Goal: Task Accomplishment & Management: Complete application form

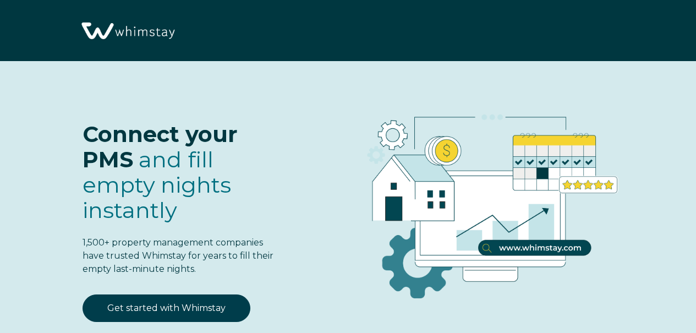
select select "US"
select select "Standard"
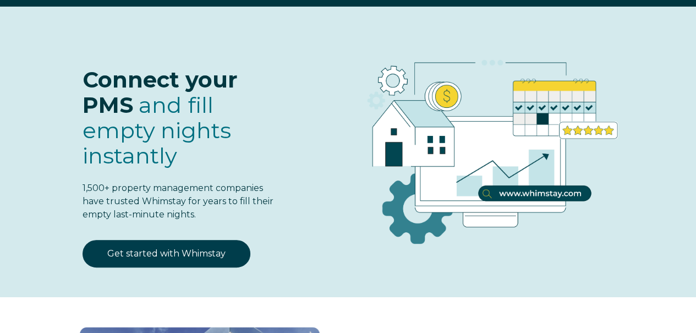
scroll to position [165, 0]
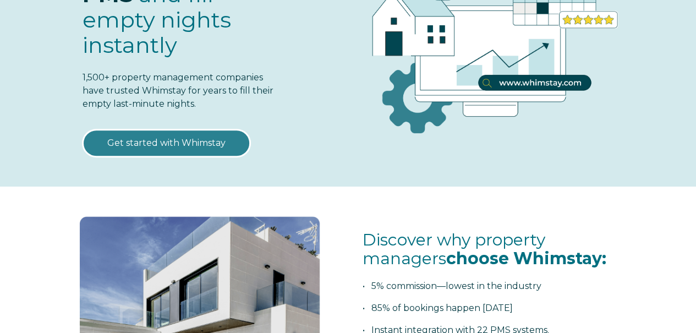
click at [210, 144] on link "Get started with Whimstay" at bounding box center [166, 142] width 168 height 27
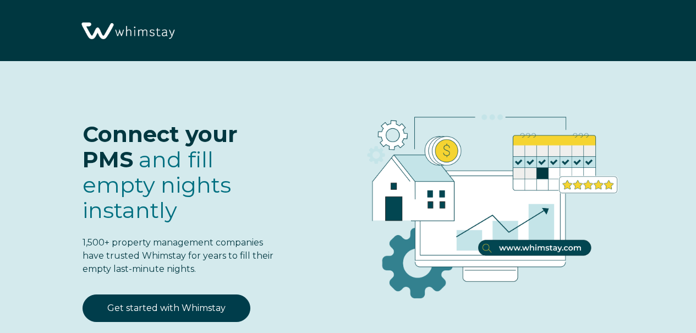
scroll to position [1259, 0]
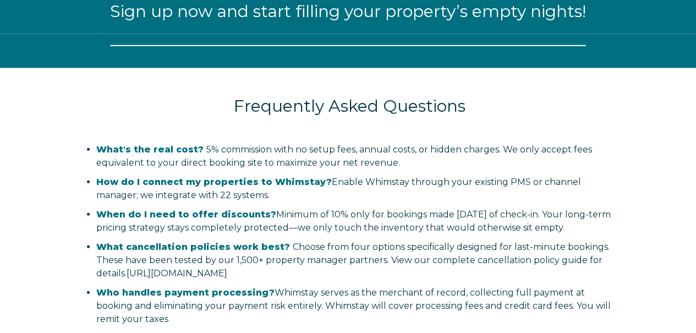
select select "US"
select select "Standard"
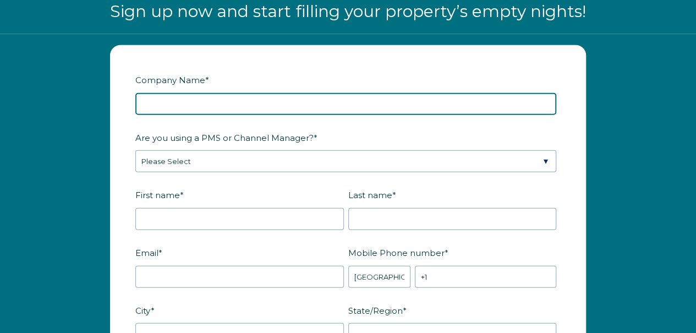
click at [191, 100] on input "Company Name *" at bounding box center [345, 104] width 421 height 22
type input "Smokey Top Properties 2, LLC"
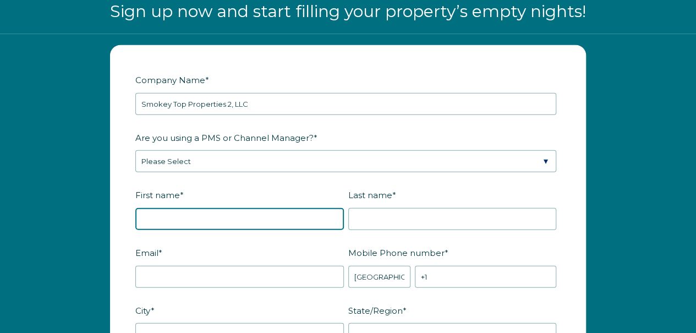
type input "Stina"
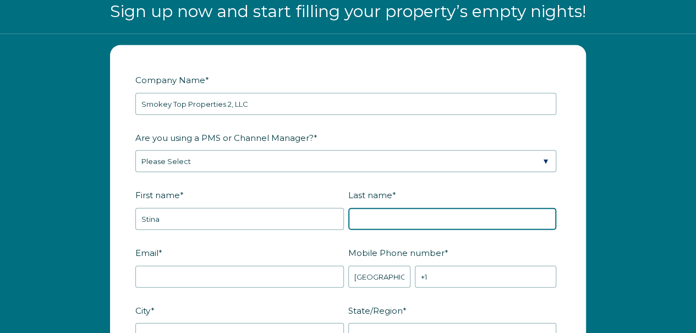
type input "[PERSON_NAME]"
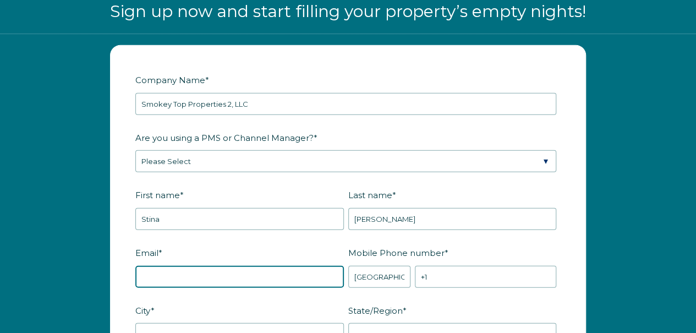
type input "[EMAIL_ADDRESS][DOMAIN_NAME]"
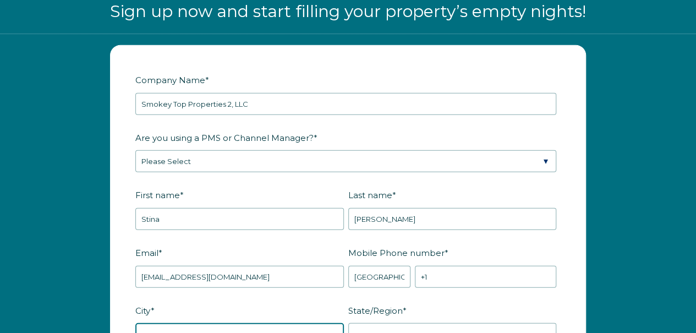
type input "Angleton"
type input "[GEOGRAPHIC_DATA]"
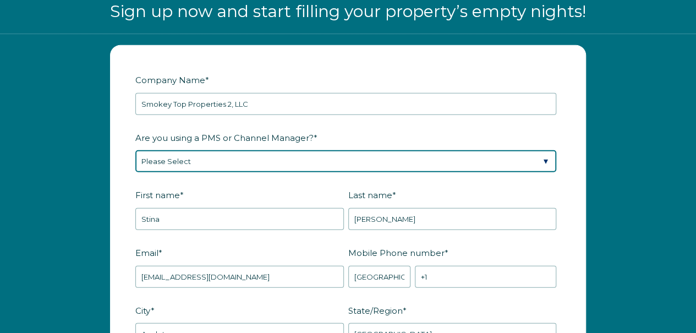
click at [235, 158] on select "Please Select Barefoot BookingPal Boost Brightside CiiRUS Escapia Guesty Hostaw…" at bounding box center [345, 161] width 421 height 22
click at [135, 150] on select "Please Select Barefoot BookingPal Boost Brightside CiiRUS Escapia Guesty Hostaw…" at bounding box center [345, 161] width 421 height 22
click at [230, 159] on select "Please Select Barefoot BookingPal Boost Brightside CiiRUS Escapia Guesty Hostaw…" at bounding box center [345, 161] width 421 height 22
select select "OwnerRez"
click at [135, 150] on select "Please Select Barefoot BookingPal Boost Brightside CiiRUS Escapia Guesty Hostaw…" at bounding box center [345, 161] width 421 height 22
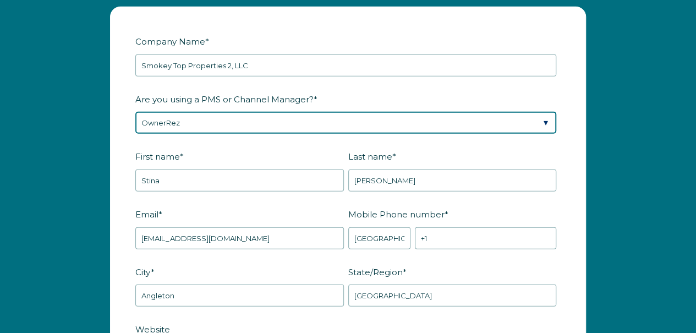
scroll to position [1314, 0]
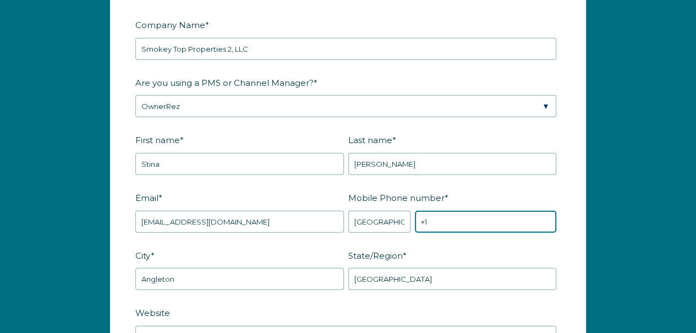
click at [466, 217] on input "+1" at bounding box center [485, 222] width 141 height 22
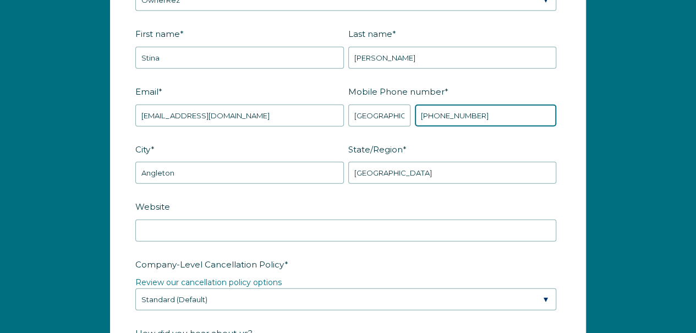
scroll to position [1424, 0]
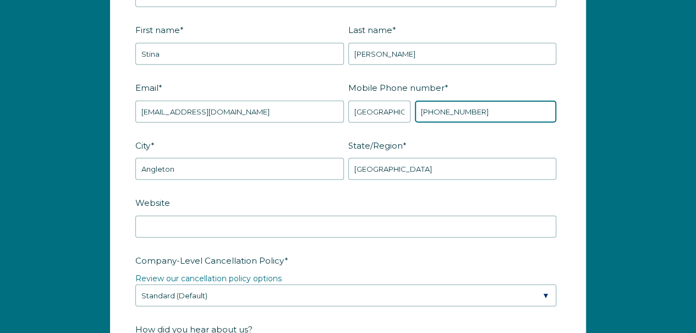
type input "[PHONE_NUMBER]"
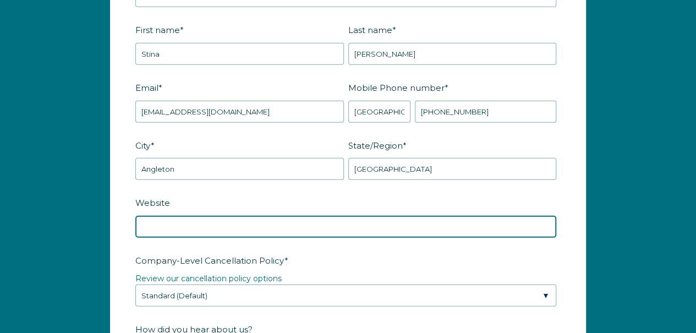
click at [263, 226] on input "Website" at bounding box center [345, 227] width 421 height 22
click at [268, 220] on input "www.smokeytopproperties" at bounding box center [345, 227] width 421 height 22
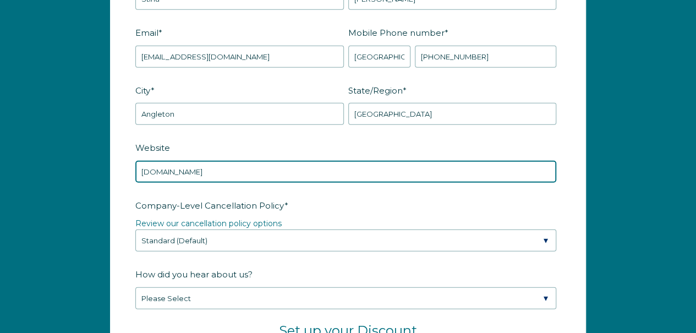
scroll to position [1534, 0]
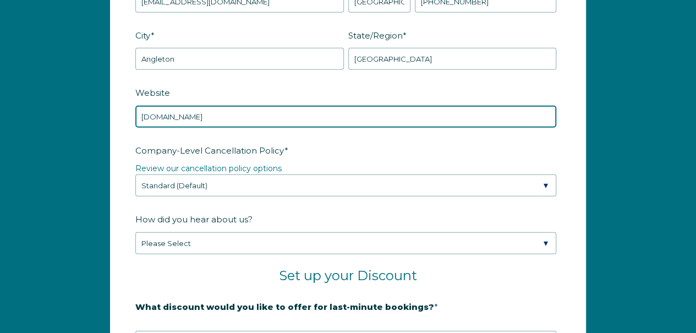
type input "[DOMAIN_NAME]"
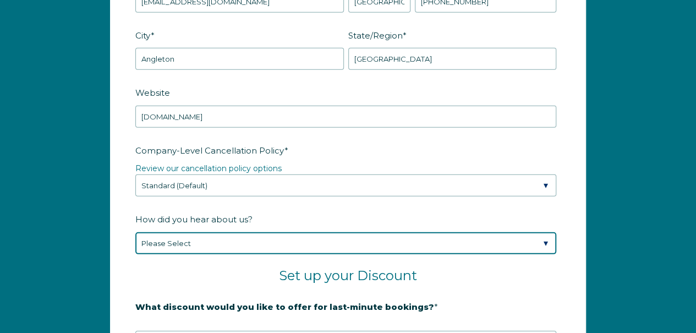
click at [333, 239] on select "Please Select Found Whimstay through a Google search Spoke to a Whimstay salesp…" at bounding box center [345, 243] width 421 height 22
select select "Google Search"
click at [135, 232] on select "Please Select Found Whimstay through a Google search Spoke to a Whimstay salesp…" at bounding box center [345, 243] width 421 height 22
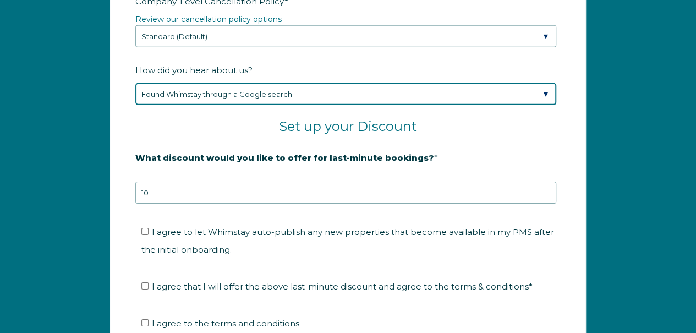
scroll to position [1699, 0]
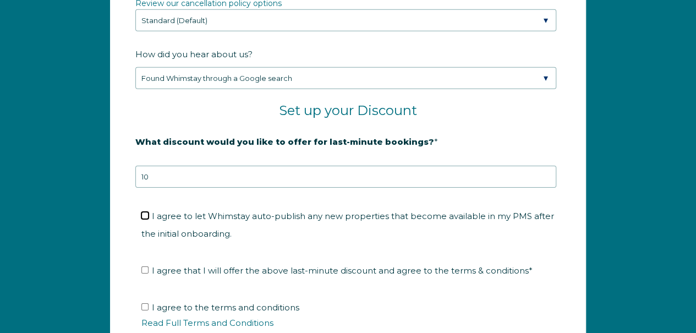
click at [144, 212] on input "I agree to let Whimstay auto-publish any new properties that become available i…" at bounding box center [144, 215] width 7 height 7
checkbox input "true"
click at [144, 266] on input "I agree that I will offer the above last-minute discount and agree to the terms…" at bounding box center [144, 269] width 7 height 7
checkbox input "true"
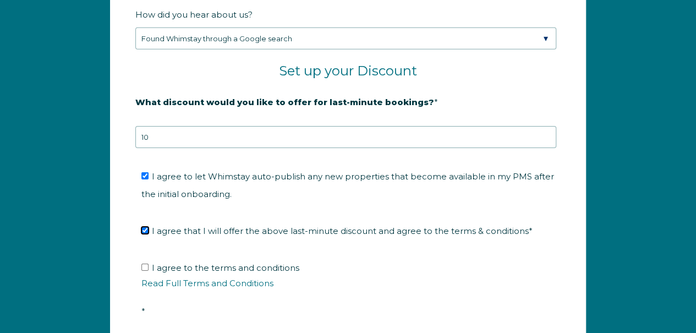
scroll to position [1754, 0]
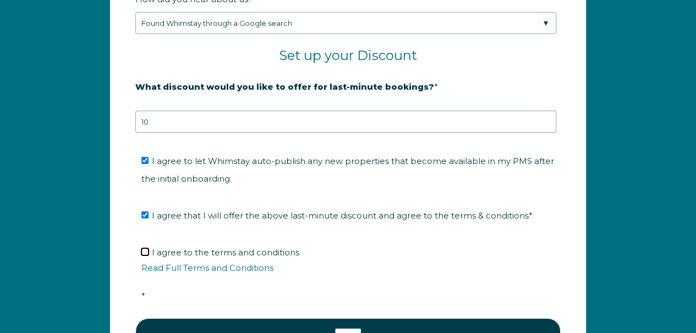
click at [145, 248] on input "I agree to the terms and conditions Read Full Terms and Conditions *" at bounding box center [144, 251] width 7 height 7
checkbox input "true"
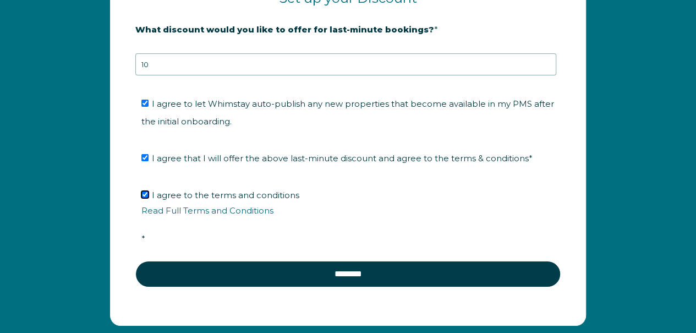
scroll to position [1864, 0]
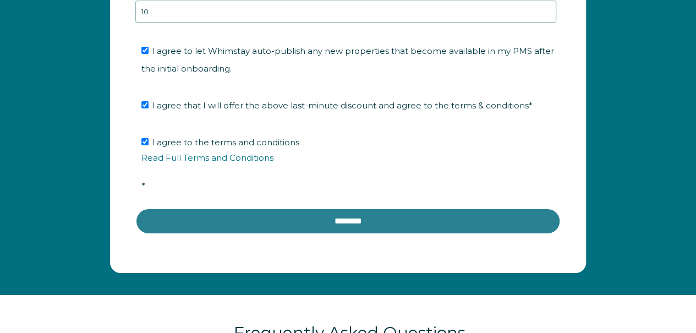
click at [339, 212] on input "********" at bounding box center [347, 221] width 425 height 26
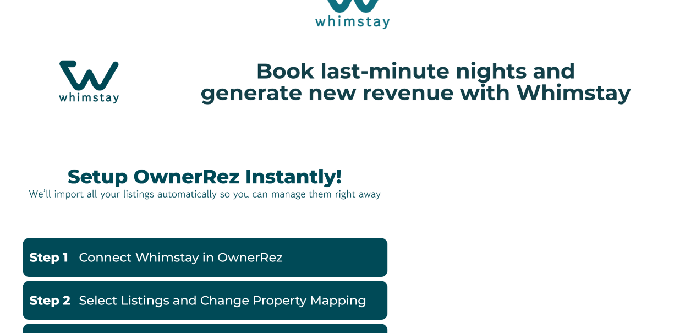
scroll to position [55, 0]
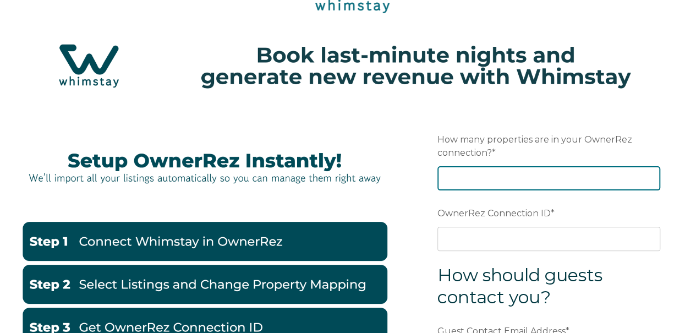
click at [472, 172] on input "How many properties are in your OwnerRez connection? *" at bounding box center [548, 178] width 223 height 24
type input "1"
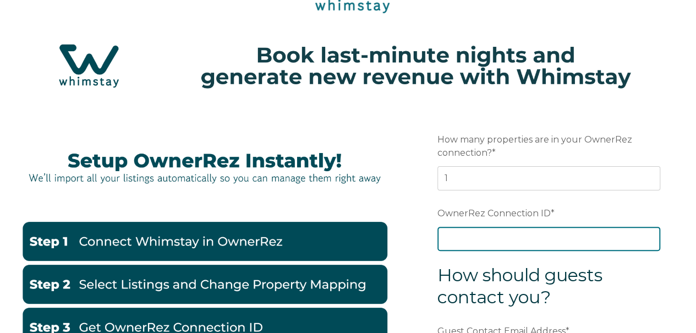
click at [466, 237] on input "OwnerRez Connection ID *" at bounding box center [548, 239] width 223 height 24
paste input "OwnerRez account ID (ora7ccddfd59x)."
drag, startPoint x: 447, startPoint y: 240, endPoint x: 550, endPoint y: 241, distance: 103.4
click at [550, 241] on input "OwnerRez account ID (ora7ccddfd59x)." at bounding box center [548, 239] width 223 height 24
drag, startPoint x: 516, startPoint y: 236, endPoint x: 509, endPoint y: 237, distance: 7.2
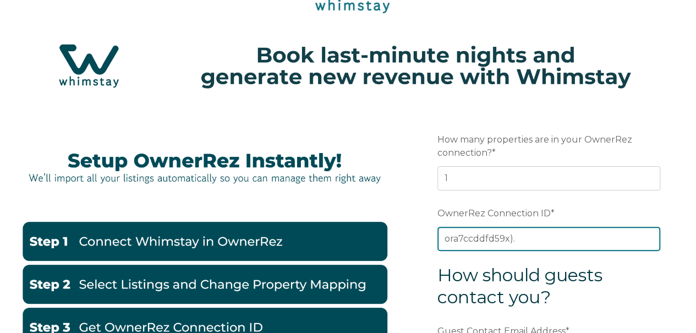
click at [509, 237] on input "ora7ccddfd59x)." at bounding box center [548, 239] width 223 height 24
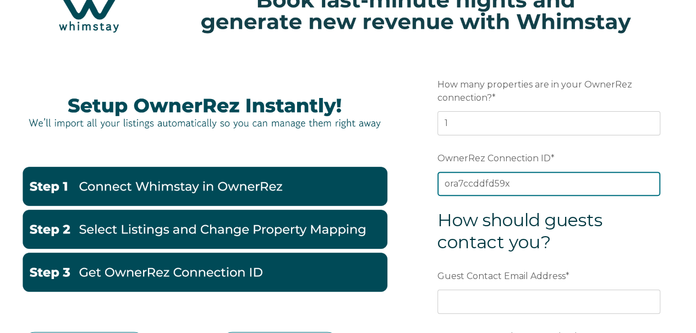
scroll to position [165, 0]
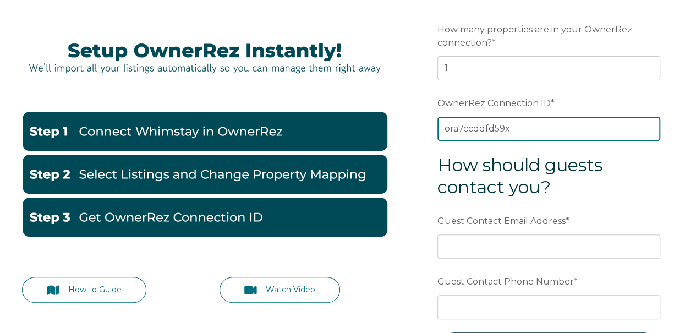
type input "ora7ccddfd59x"
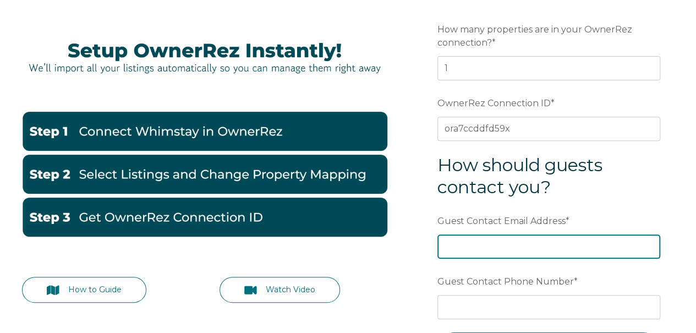
click at [487, 244] on input "Guest Contact Email Address *" at bounding box center [548, 246] width 223 height 24
type input "info@smokeytopproperties.com"
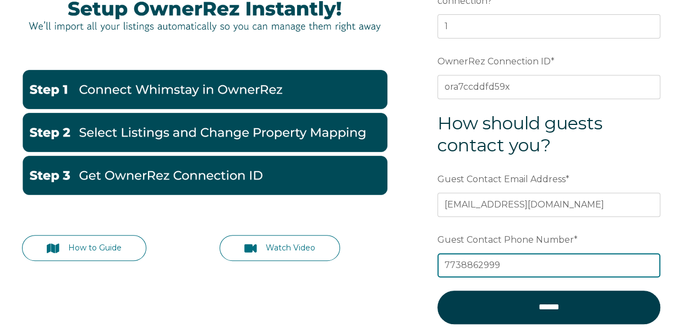
scroll to position [220, 0]
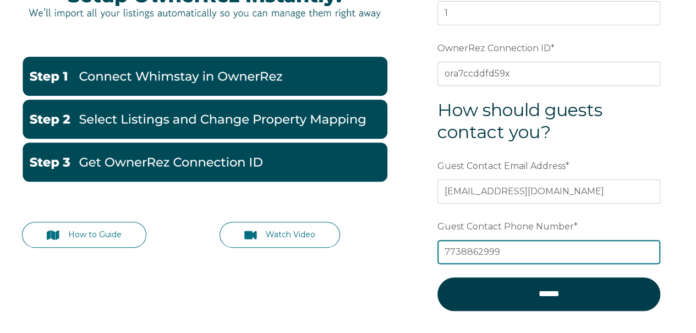
drag, startPoint x: 443, startPoint y: 248, endPoint x: 488, endPoint y: 248, distance: 45.1
click at [445, 248] on input "7738862999" at bounding box center [548, 252] width 223 height 24
click at [462, 249] on input "7738862999" at bounding box center [548, 252] width 223 height 24
click at [481, 248] on input "773-8862999" at bounding box center [548, 252] width 223 height 24
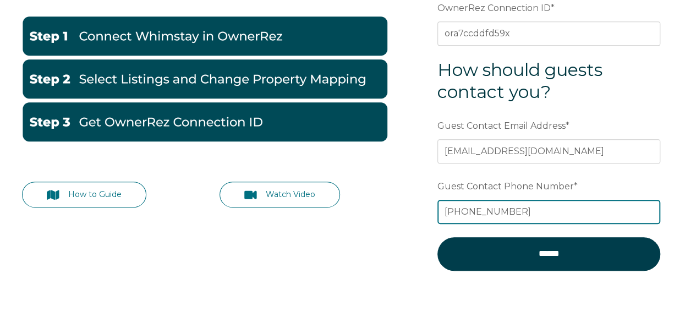
scroll to position [275, 0]
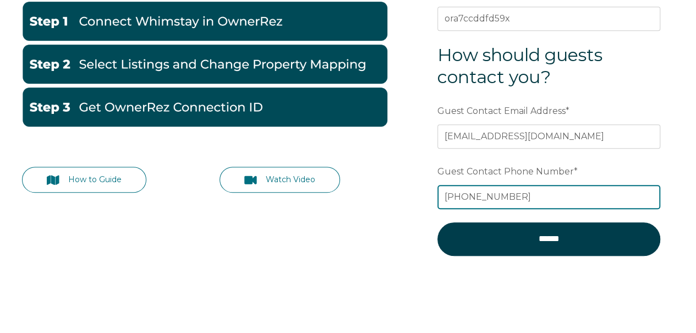
type input "773-886-2999"
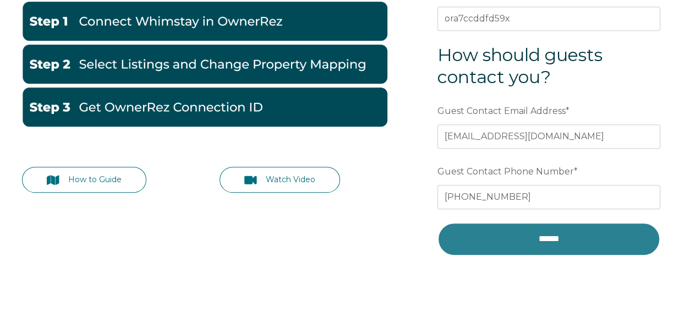
click at [531, 232] on input "******" at bounding box center [548, 238] width 223 height 33
